Goal: Task Accomplishment & Management: Manage account settings

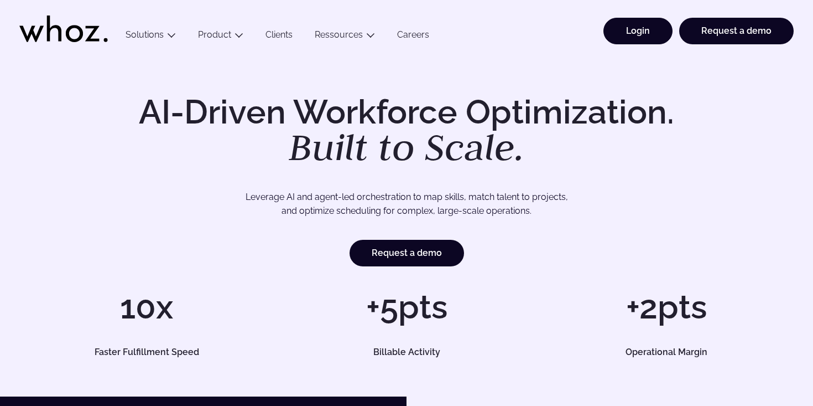
click at [637, 34] on link "Login" at bounding box center [638, 31] width 69 height 27
click at [640, 24] on link "Login" at bounding box center [638, 31] width 69 height 27
click at [624, 38] on link "Login" at bounding box center [638, 31] width 69 height 27
click at [632, 32] on link "Login" at bounding box center [638, 31] width 69 height 27
